Goal: Transaction & Acquisition: Purchase product/service

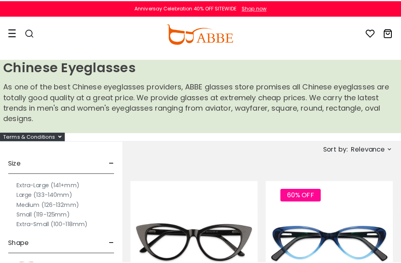
scroll to position [2, 0]
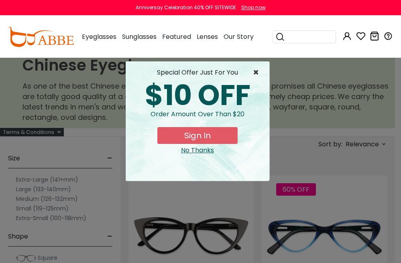
click at [255, 73] on span "×" at bounding box center [258, 73] width 10 height 10
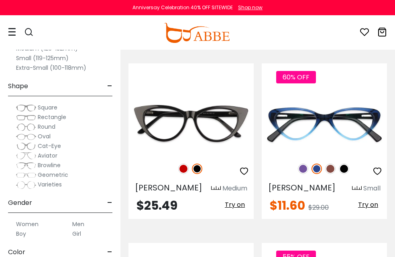
click at [79, 226] on label "Men" at bounding box center [78, 225] width 12 height 10
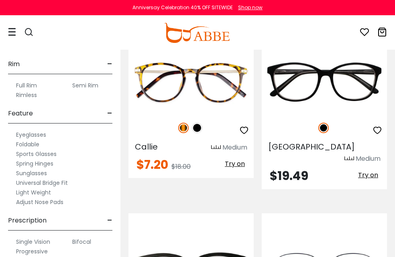
scroll to position [455, 0]
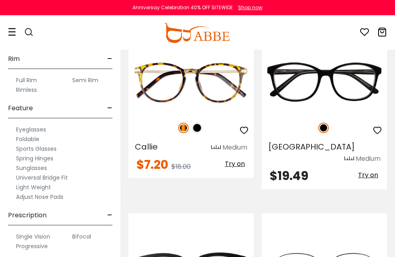
click at [37, 167] on label "Sunglasses" at bounding box center [31, 168] width 31 height 10
